Goal: Obtain resource: Download file/media

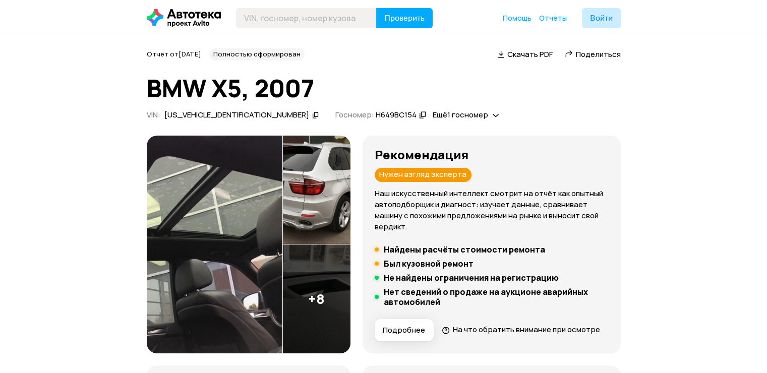
scroll to position [326, 0]
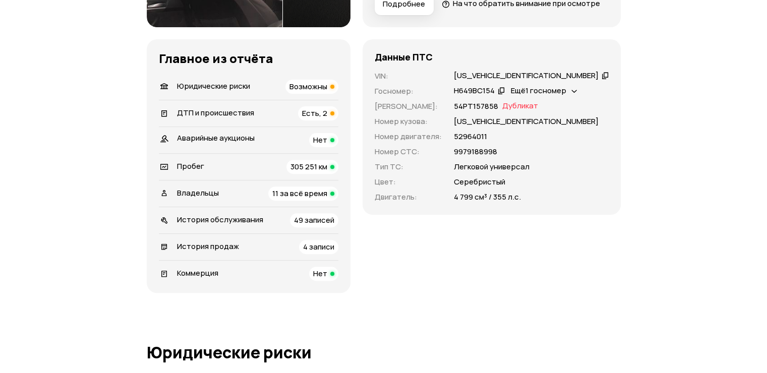
click at [578, 95] on icon at bounding box center [575, 90] width 6 height 10
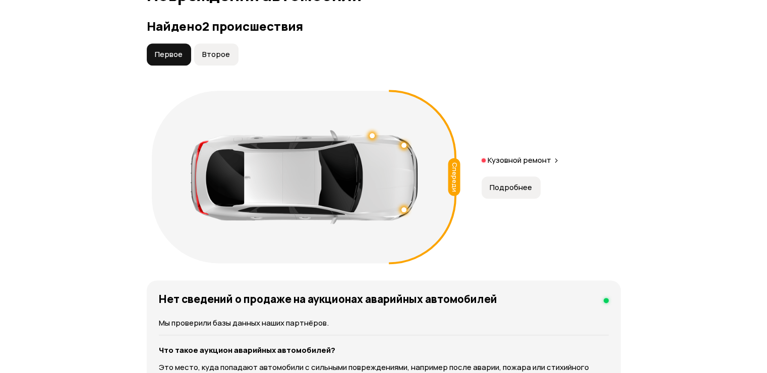
scroll to position [1181, 0]
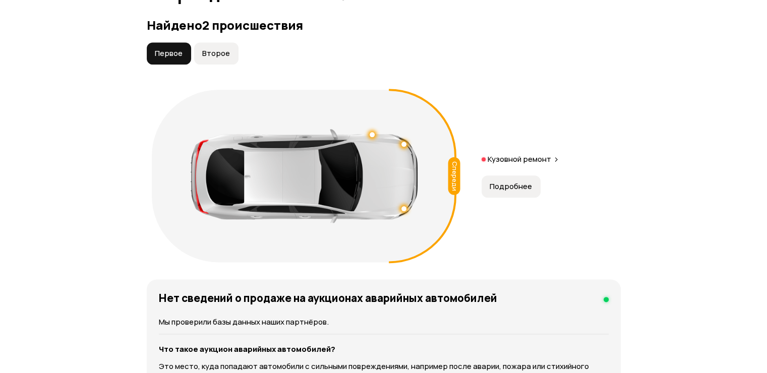
click at [218, 59] on span "Второе" at bounding box center [216, 53] width 28 height 10
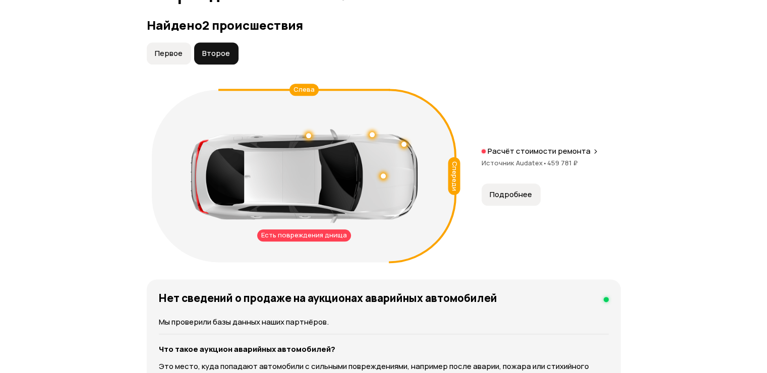
click at [176, 64] on button "Первое" at bounding box center [169, 53] width 44 height 22
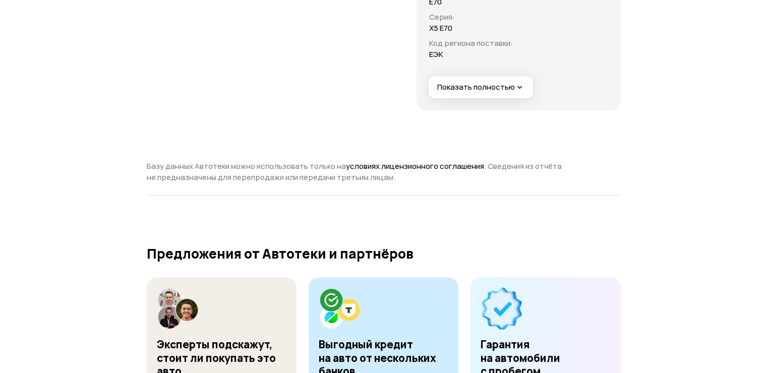
scroll to position [4504, 0]
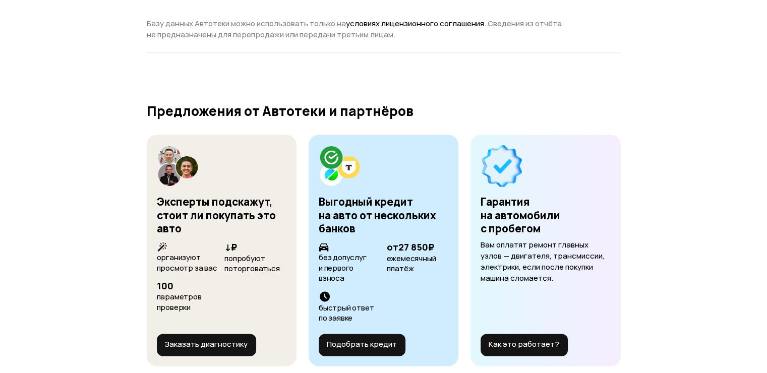
scroll to position [5477, 0]
